Goal: Task Accomplishment & Management: Use online tool/utility

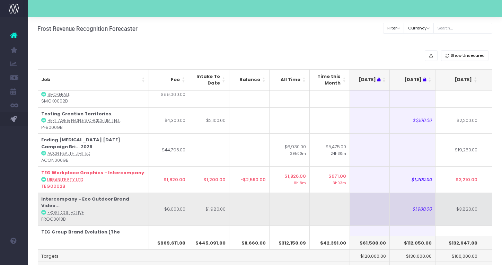
scroll to position [248, 52]
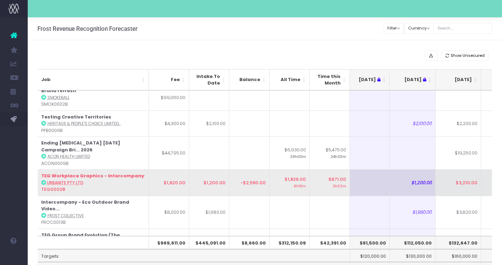
click at [466, 169] on td "$3,210.00" at bounding box center [458, 182] width 46 height 26
click at [471, 170] on td "$3,210.00" at bounding box center [458, 182] width 46 height 26
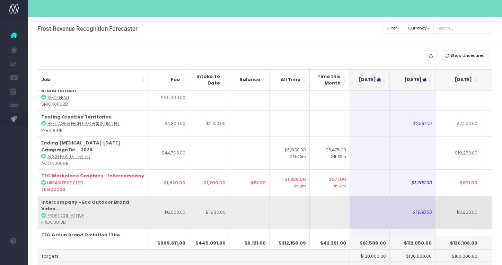
click at [413, 196] on td "$1,980.00" at bounding box center [412, 212] width 46 height 33
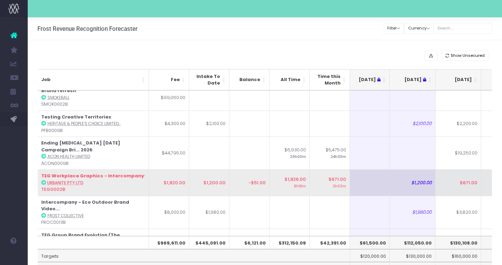
click at [465, 169] on td "$671.00" at bounding box center [458, 182] width 46 height 26
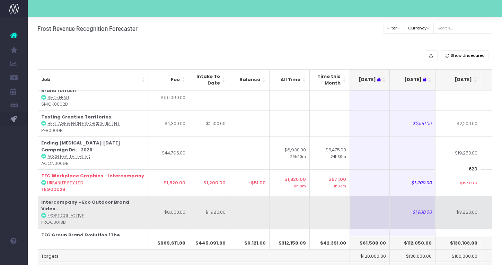
click at [465, 196] on td "$3,820.00" at bounding box center [458, 212] width 46 height 33
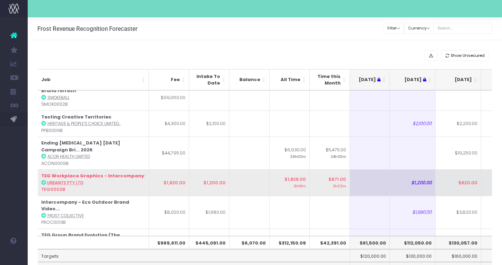
click at [465, 169] on td "$620.00" at bounding box center [458, 182] width 46 height 26
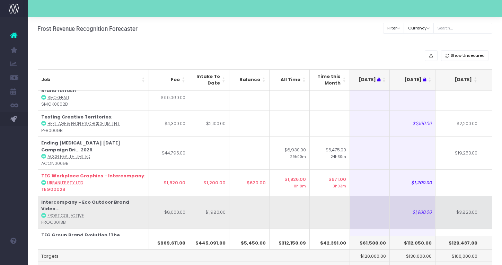
click at [451, 201] on td "$3,820.00" at bounding box center [458, 212] width 46 height 33
type input "$3,820.00"
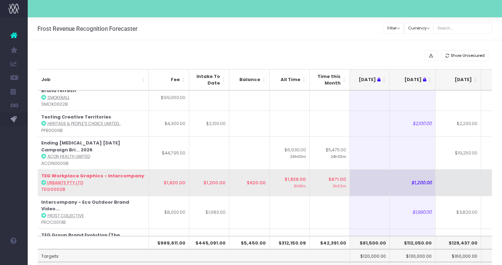
click at [465, 170] on td at bounding box center [458, 182] width 46 height 26
type input "620"
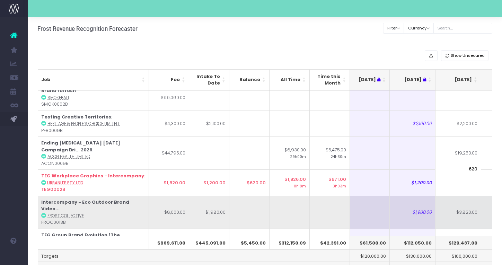
click at [416, 196] on td "$1,980.00" at bounding box center [412, 212] width 46 height 33
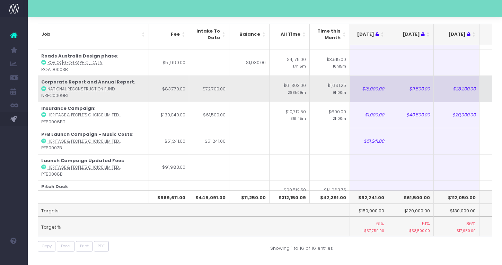
scroll to position [47, 27]
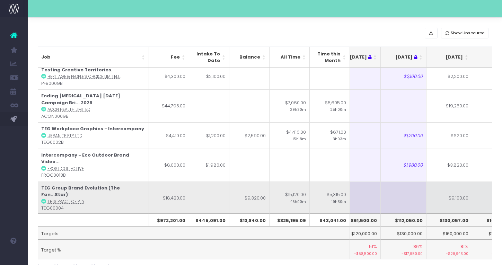
scroll to position [23, 0]
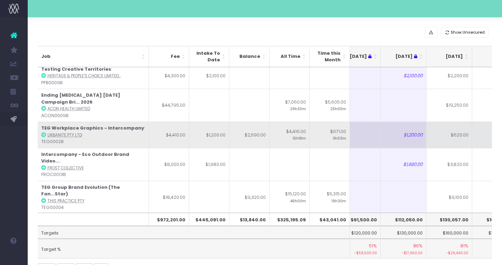
click at [458, 121] on td "$620.00" at bounding box center [449, 134] width 46 height 26
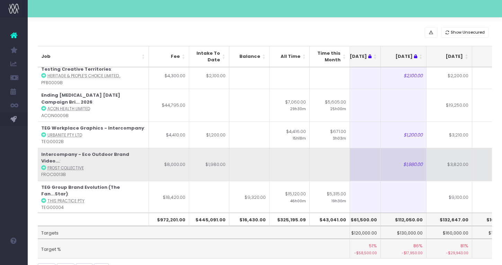
click at [460, 148] on td "$3,820.00" at bounding box center [449, 164] width 46 height 33
type input "$3,820.00"
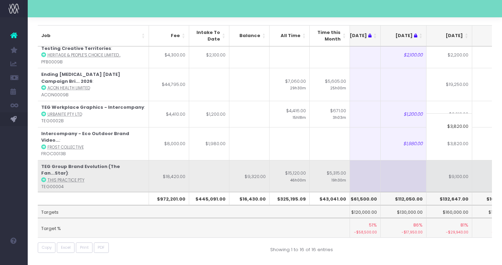
scroll to position [43, 0]
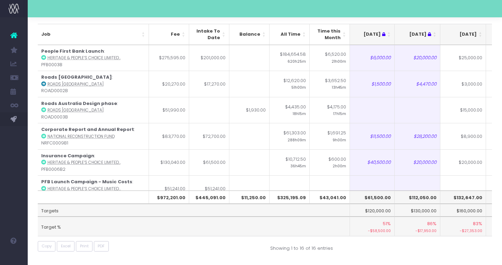
scroll to position [0, 41]
